Goal: Task Accomplishment & Management: Use online tool/utility

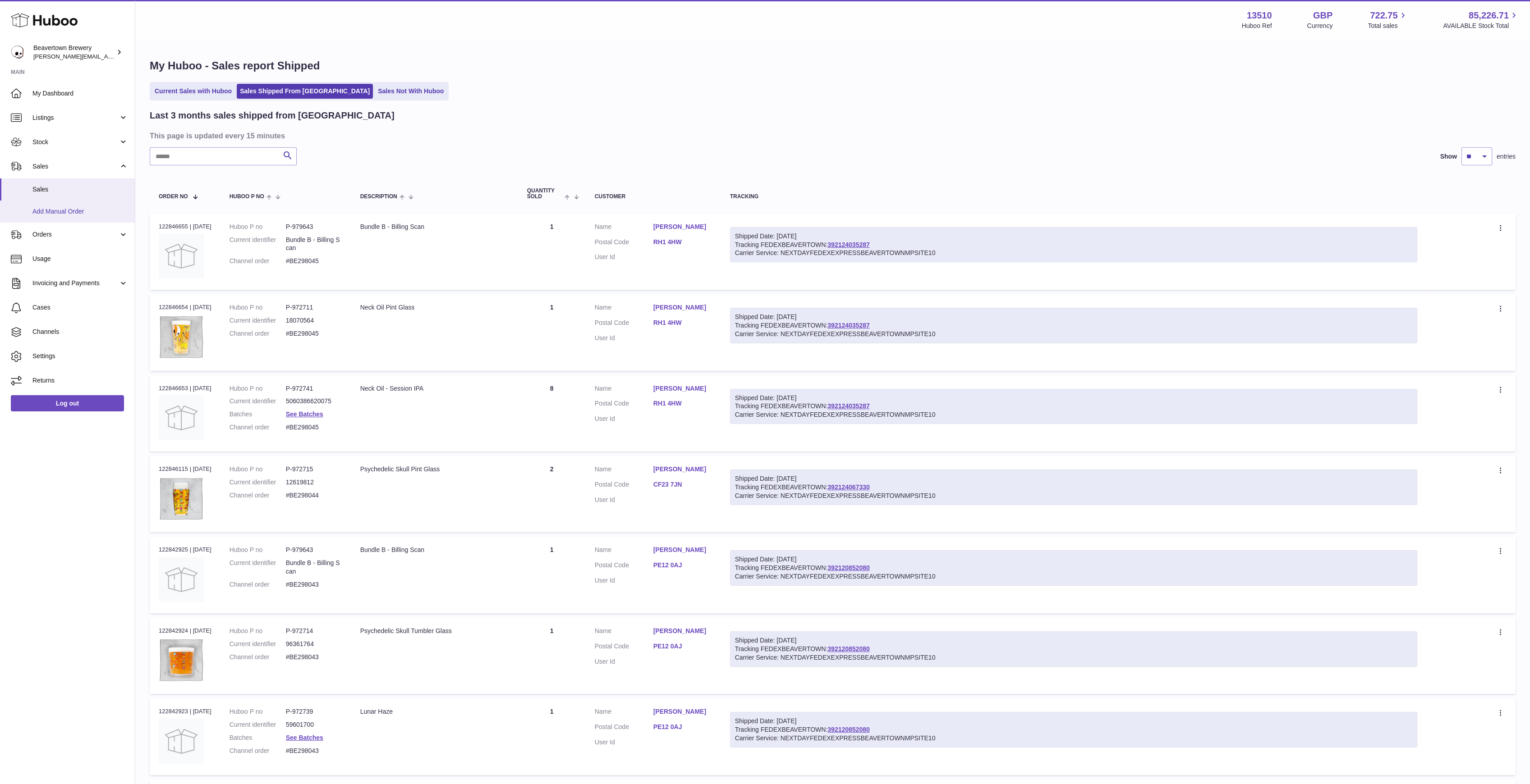
click at [62, 204] on link "Add Manual Order" at bounding box center [67, 211] width 135 height 22
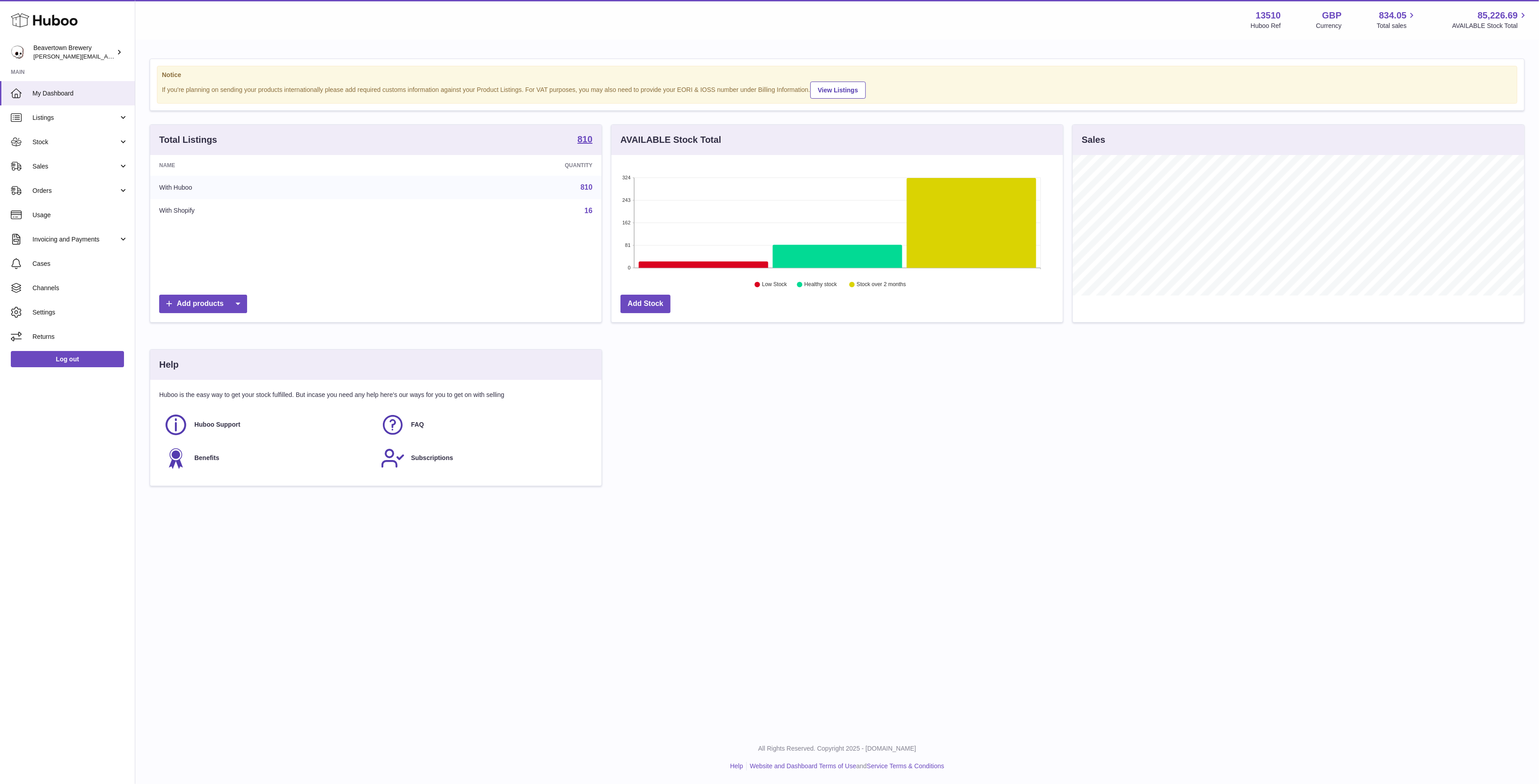
scroll to position [141, 452]
click at [63, 172] on link "Sales" at bounding box center [67, 167] width 134 height 25
click at [63, 210] on span "Add Manual Order" at bounding box center [80, 211] width 96 height 9
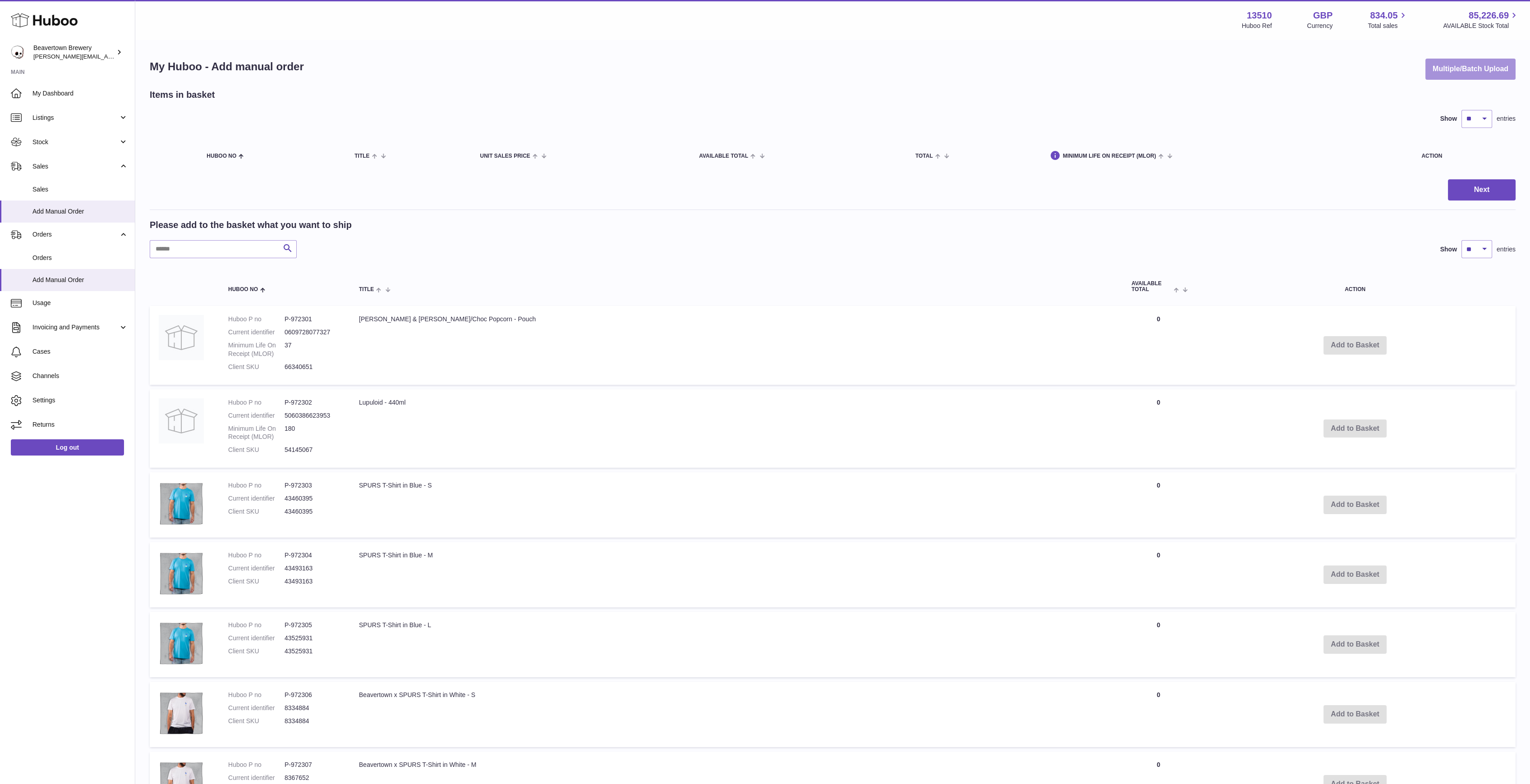
click at [1447, 71] on button "Multiple/Batch Upload" at bounding box center [1470, 69] width 90 height 21
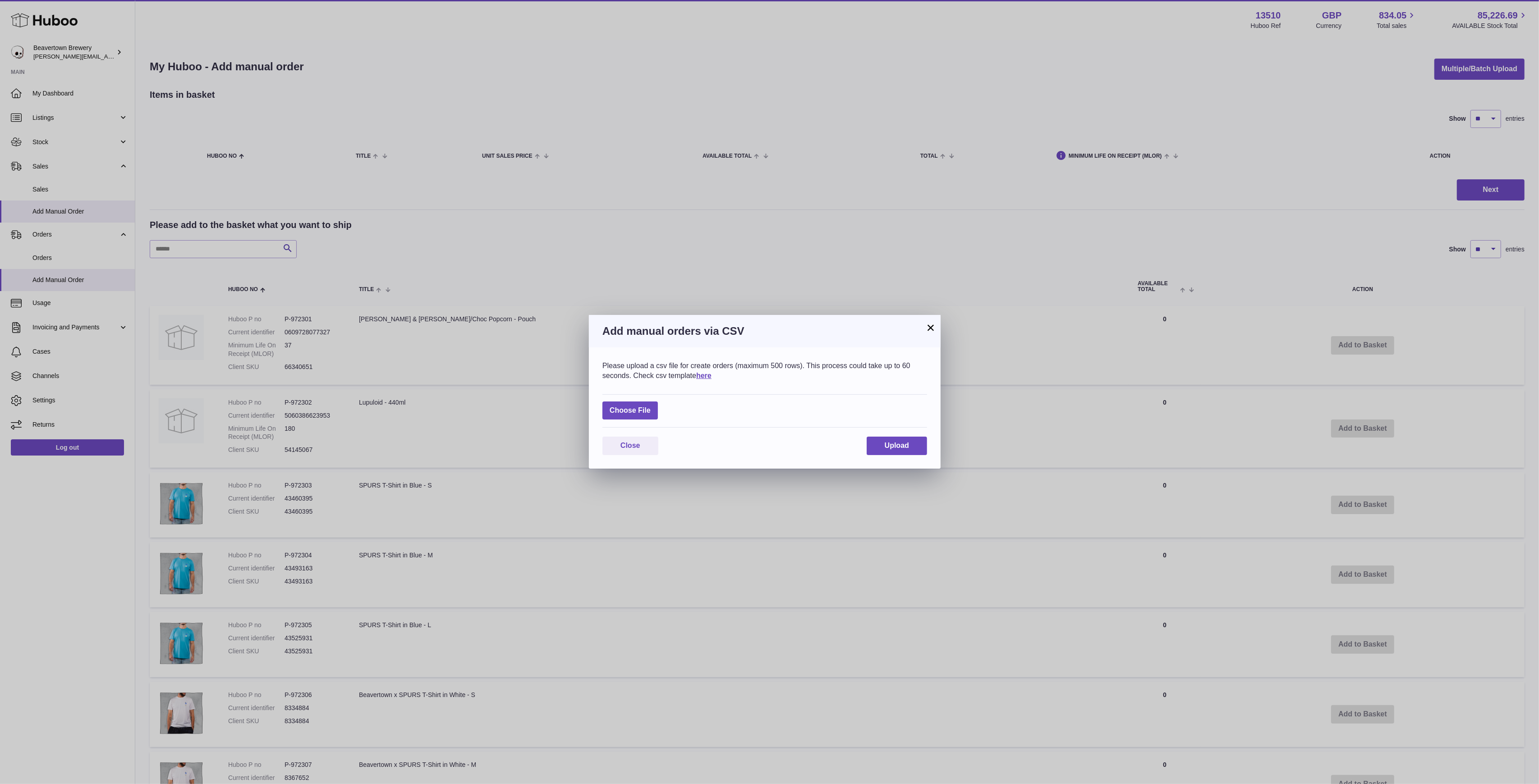
click at [648, 420] on div "Choose File" at bounding box center [764, 412] width 325 height 34
click at [641, 414] on label at bounding box center [630, 411] width 56 height 19
click at [651, 406] on input "file" at bounding box center [651, 406] width 0 height 0
type input "**********"
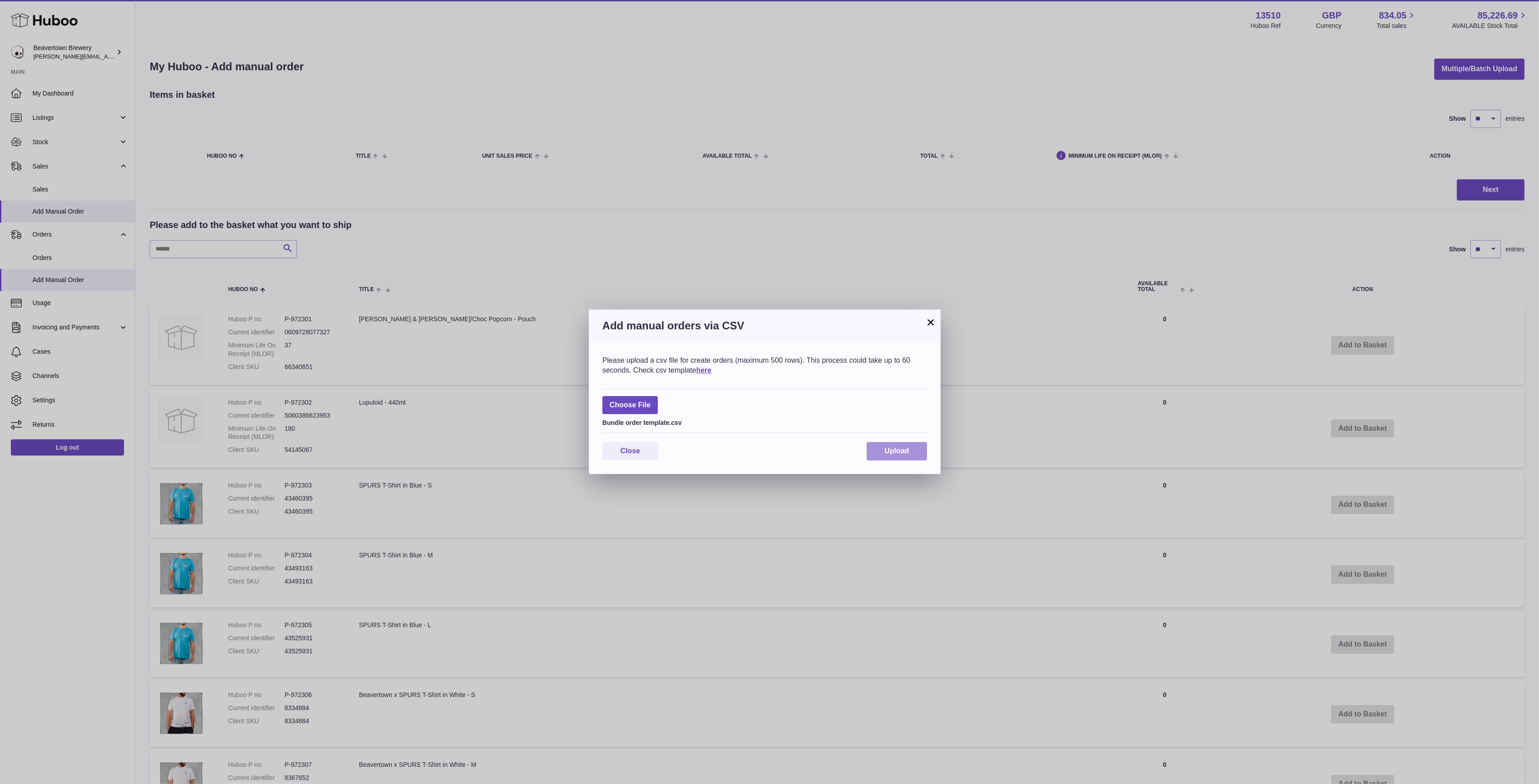
click at [903, 452] on span "Upload" at bounding box center [897, 451] width 25 height 8
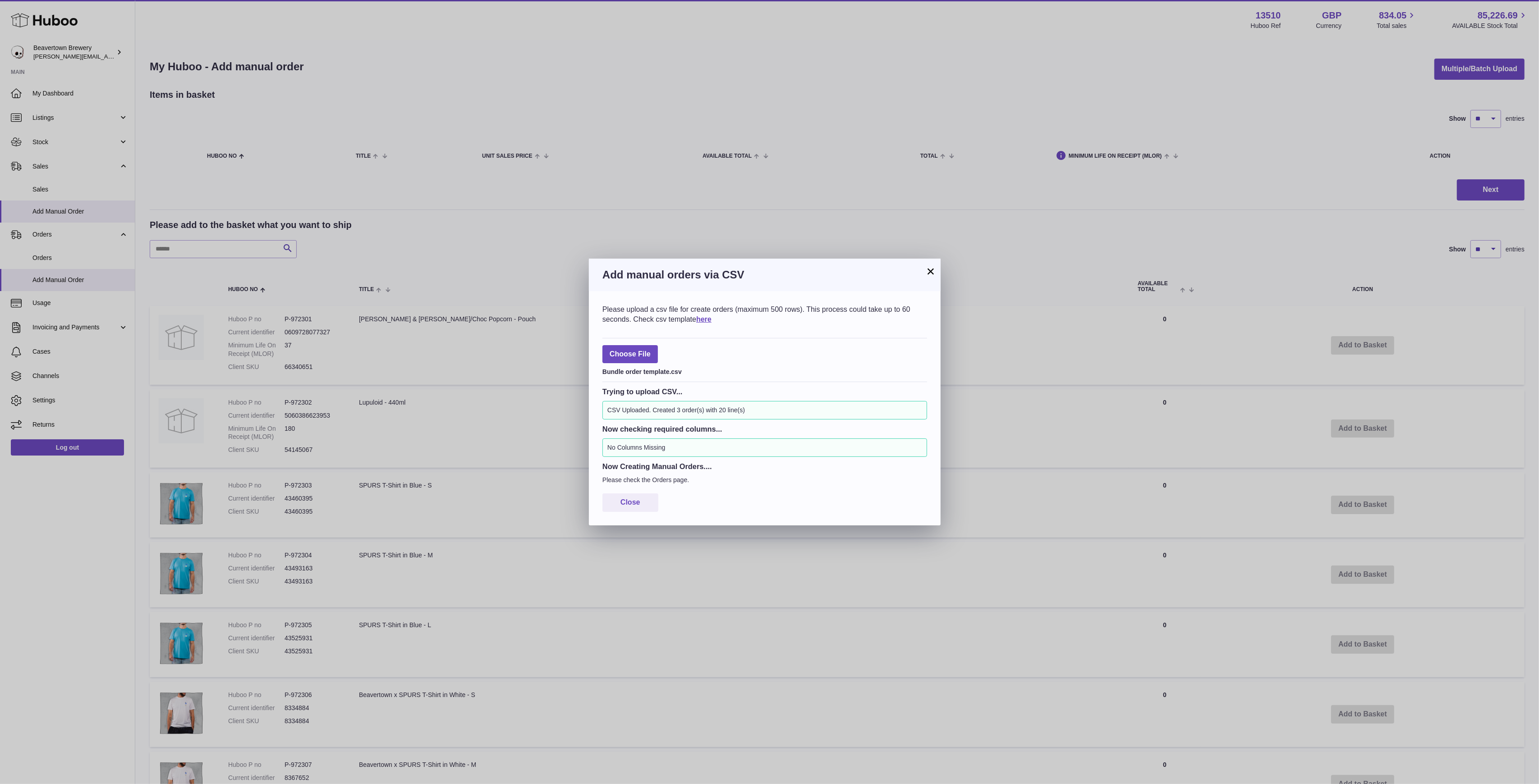
click at [930, 272] on button "×" at bounding box center [930, 271] width 10 height 10
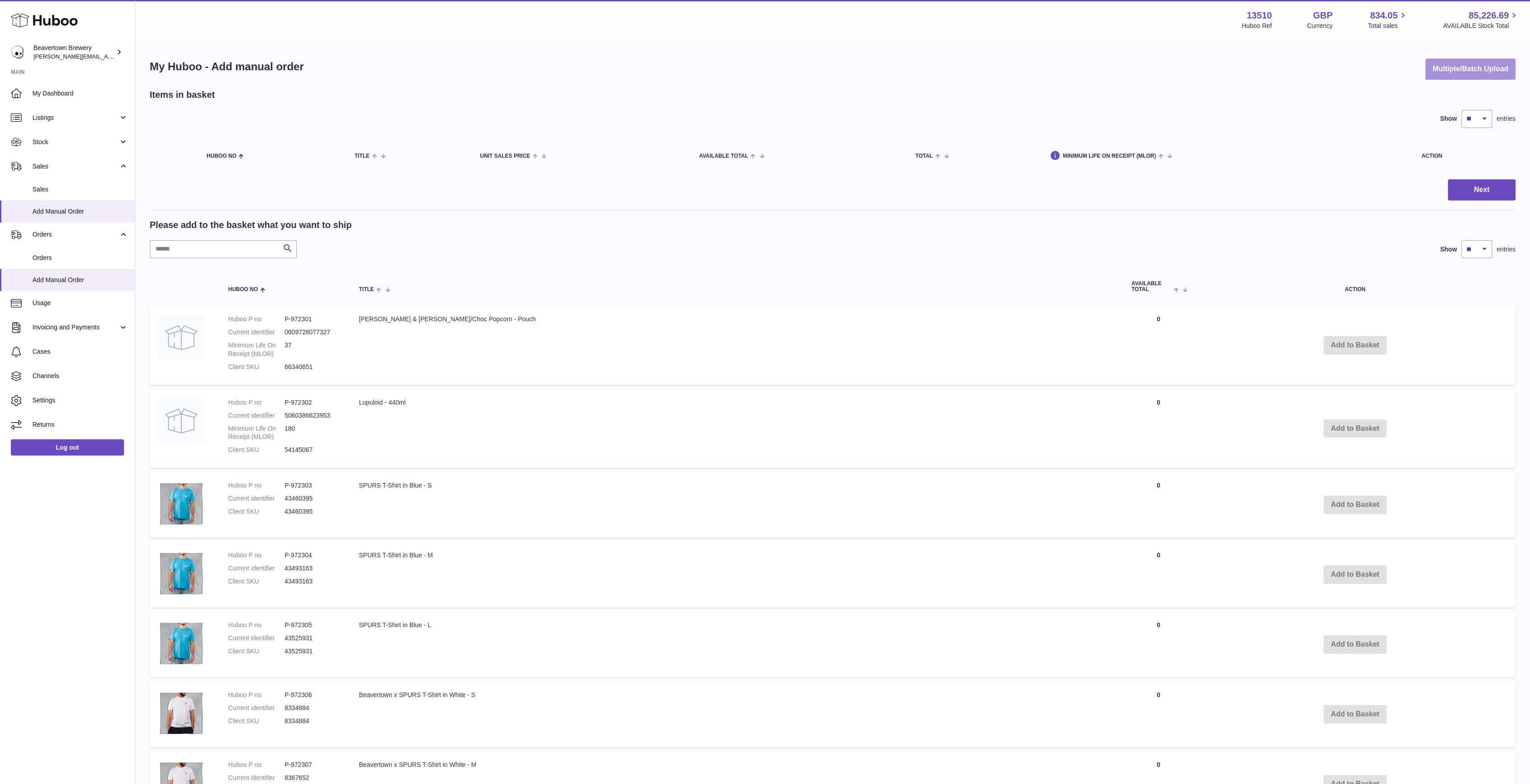
click at [1443, 72] on button "Multiple/Batch Upload" at bounding box center [1470, 69] width 90 height 21
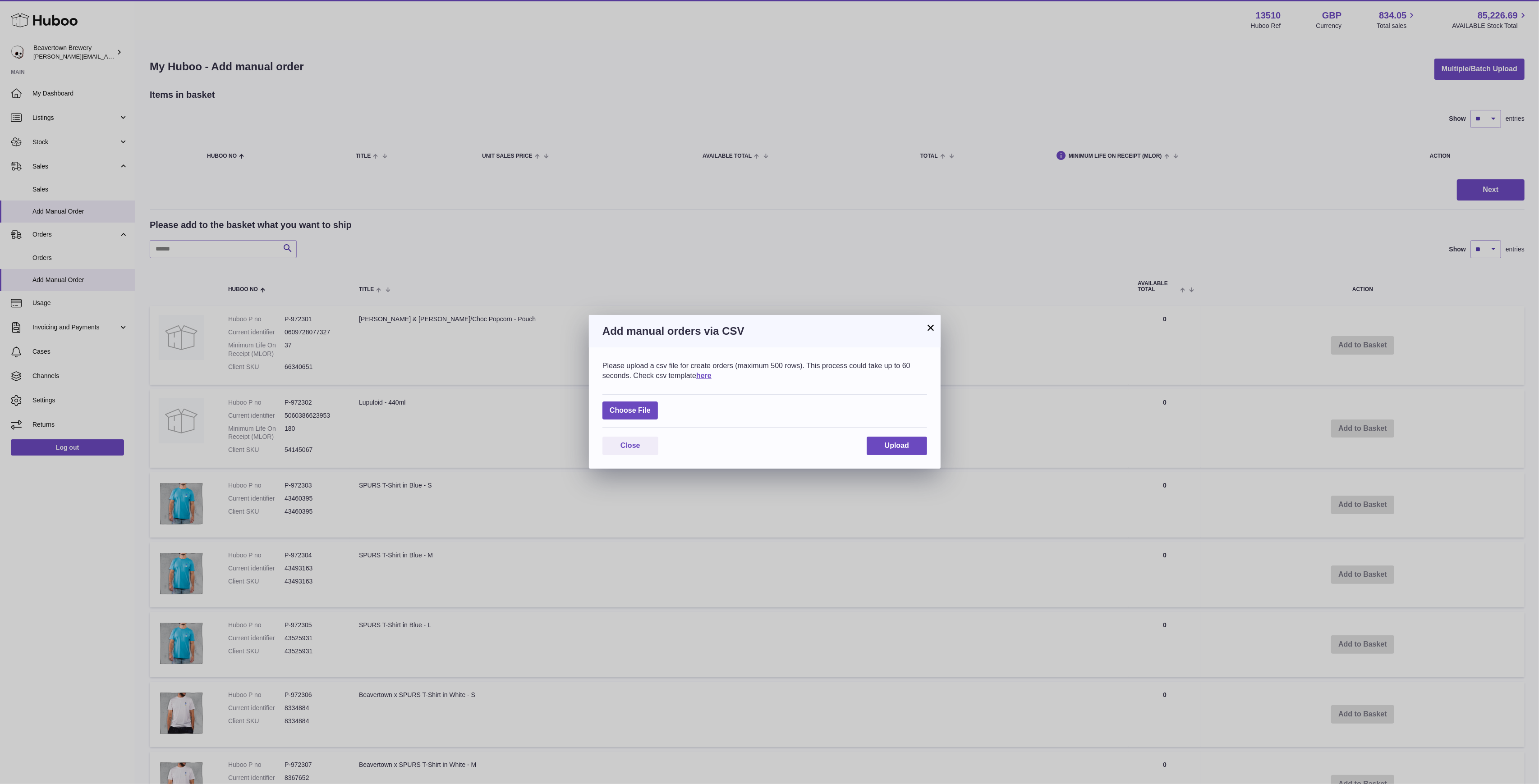
click at [644, 400] on div "Choose File" at bounding box center [764, 412] width 325 height 34
click at [641, 405] on label at bounding box center [630, 411] width 56 height 19
click at [651, 406] on input "file" at bounding box center [651, 406] width 0 height 0
type input "**********"
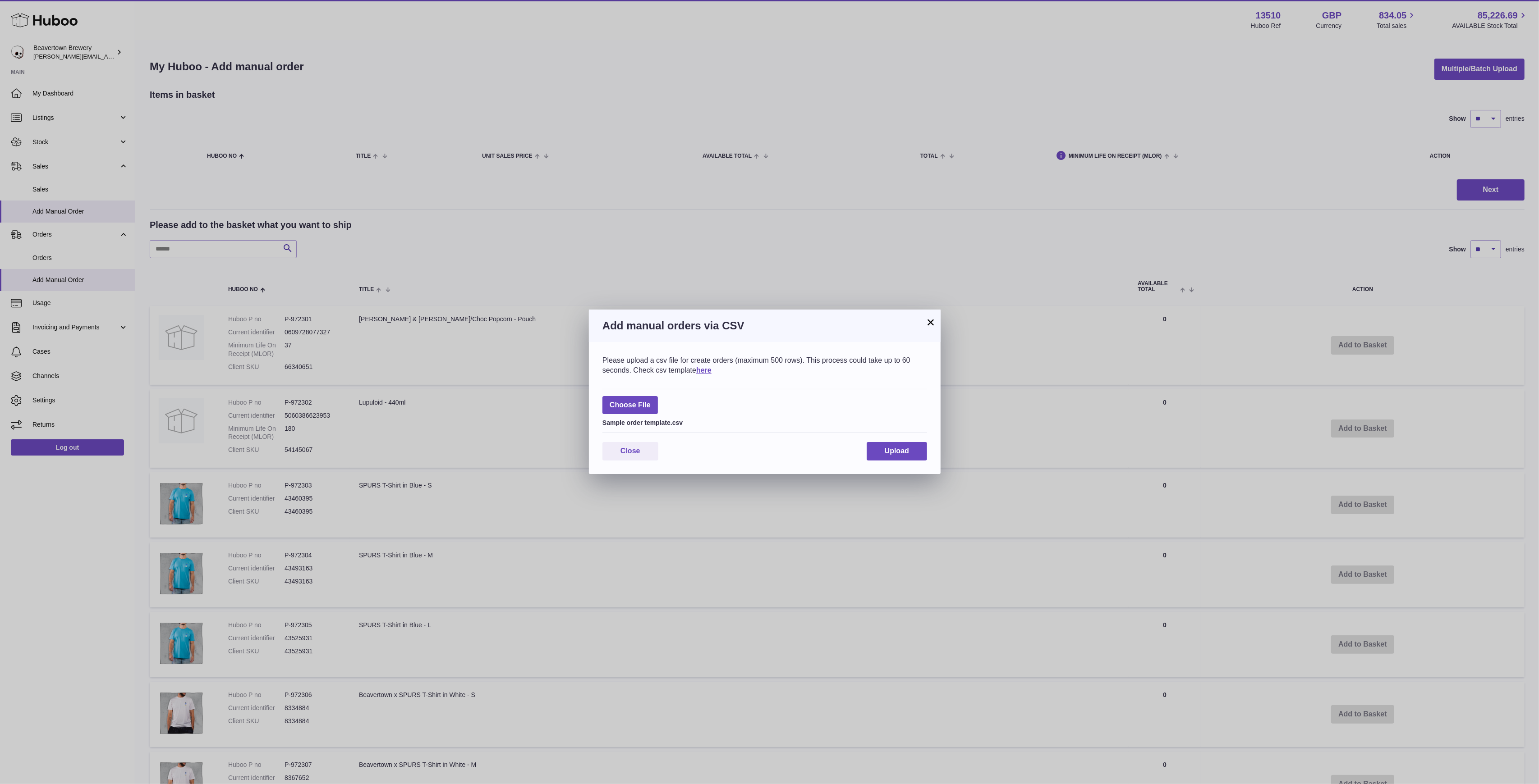
click at [887, 461] on div "Please upload a csv file for create orders (maximum 500 rows). This process cou…" at bounding box center [764, 407] width 351 height 132
click at [888, 454] on span "Upload" at bounding box center [897, 451] width 25 height 8
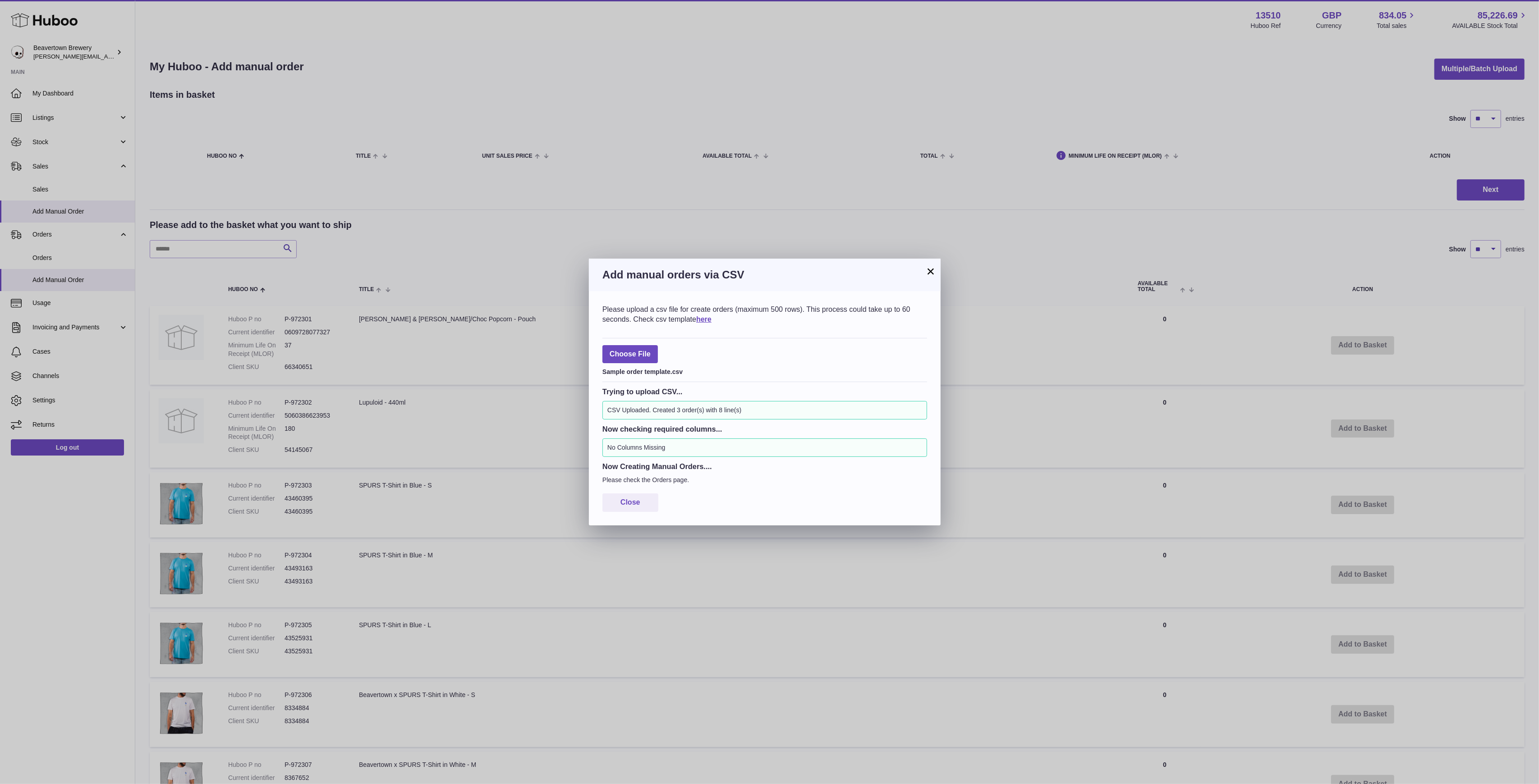
click at [927, 271] on button "×" at bounding box center [930, 271] width 10 height 10
